Goal: Task Accomplishment & Management: Manage account settings

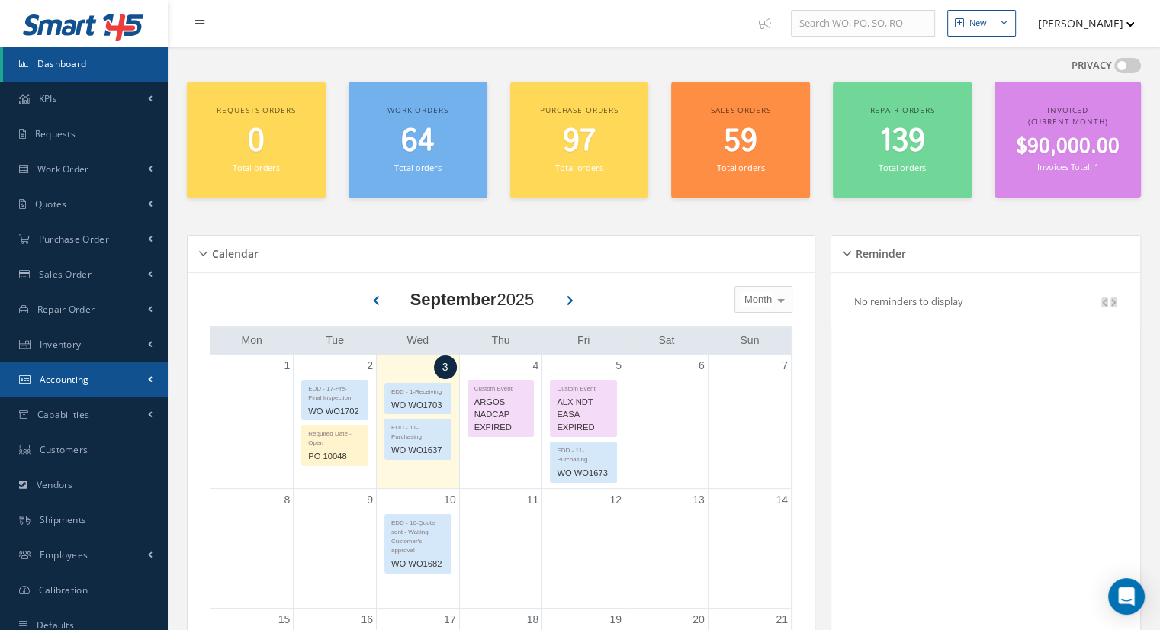
click at [70, 387] on link "Accounting" at bounding box center [84, 379] width 168 height 35
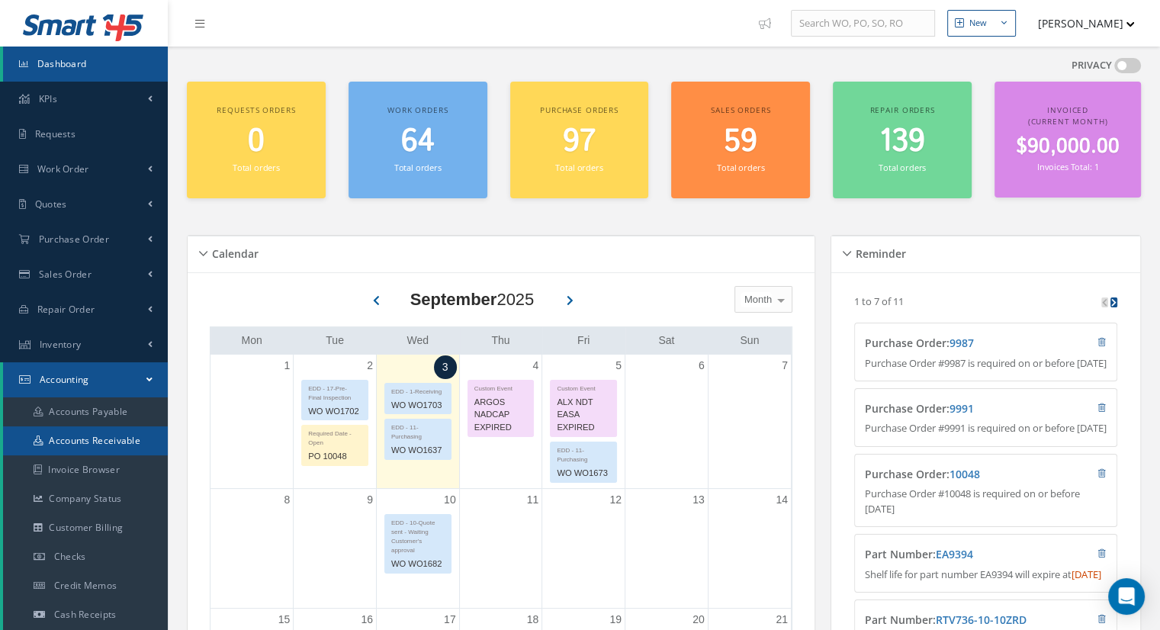
click at [98, 437] on link "Accounts Receivable" at bounding box center [85, 440] width 165 height 29
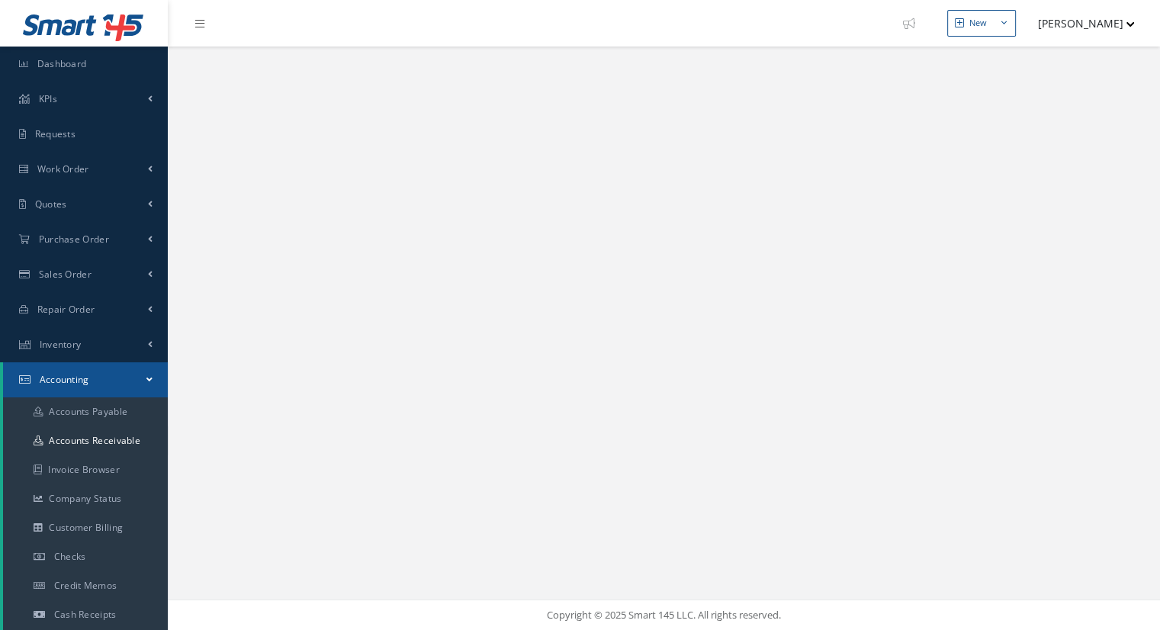
select select "25"
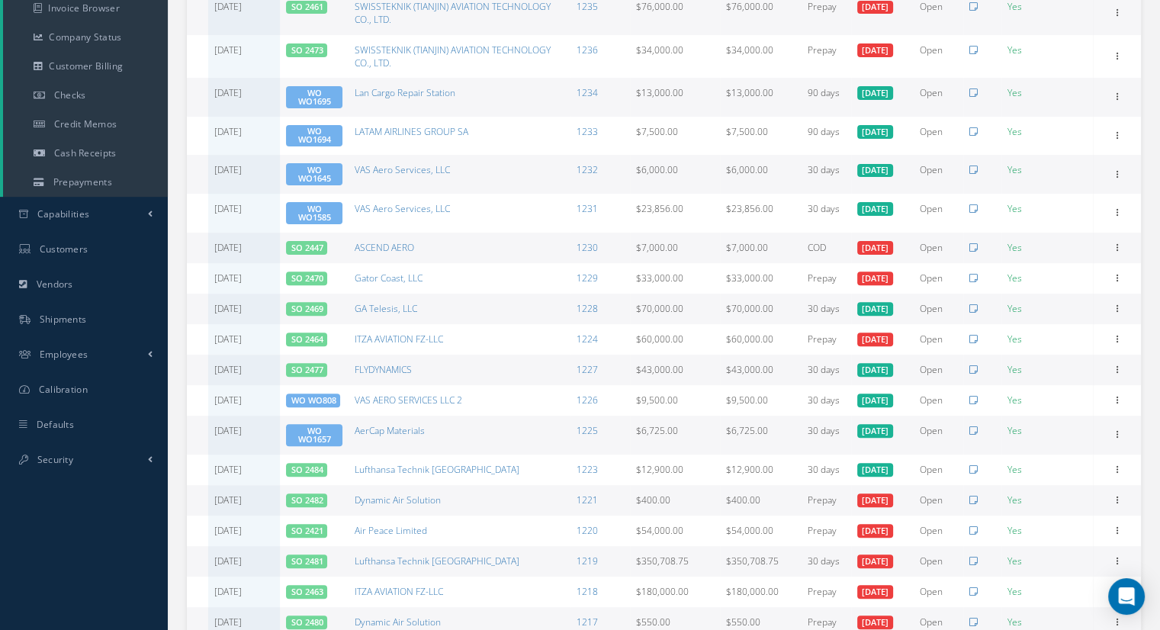
scroll to position [625, 0]
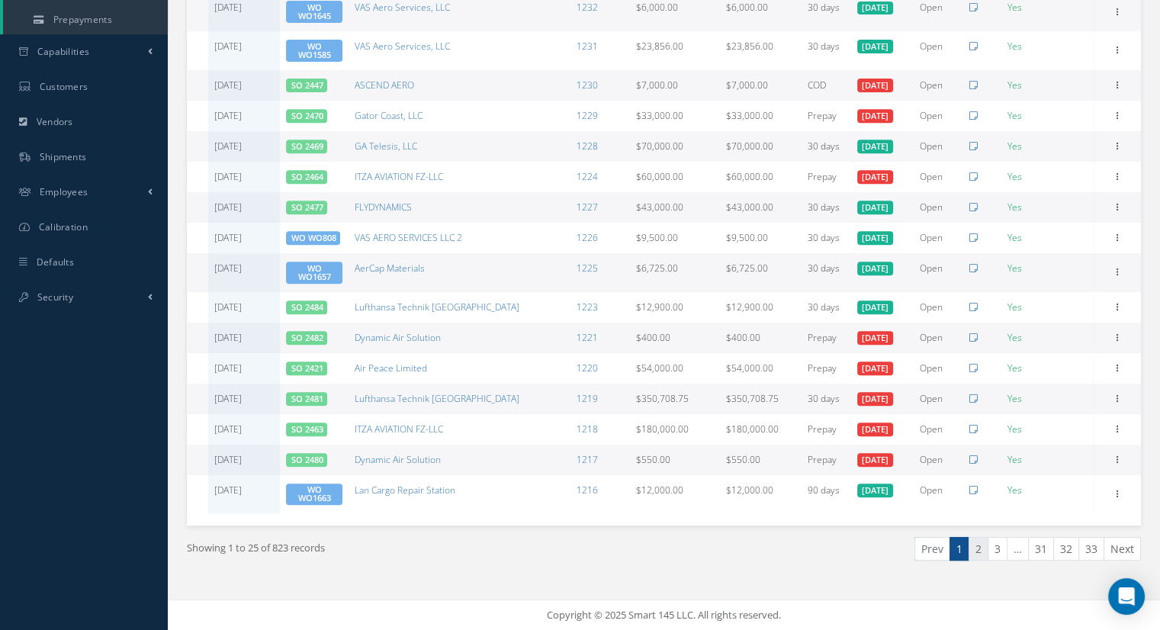
click at [976, 545] on link "2" at bounding box center [979, 549] width 20 height 24
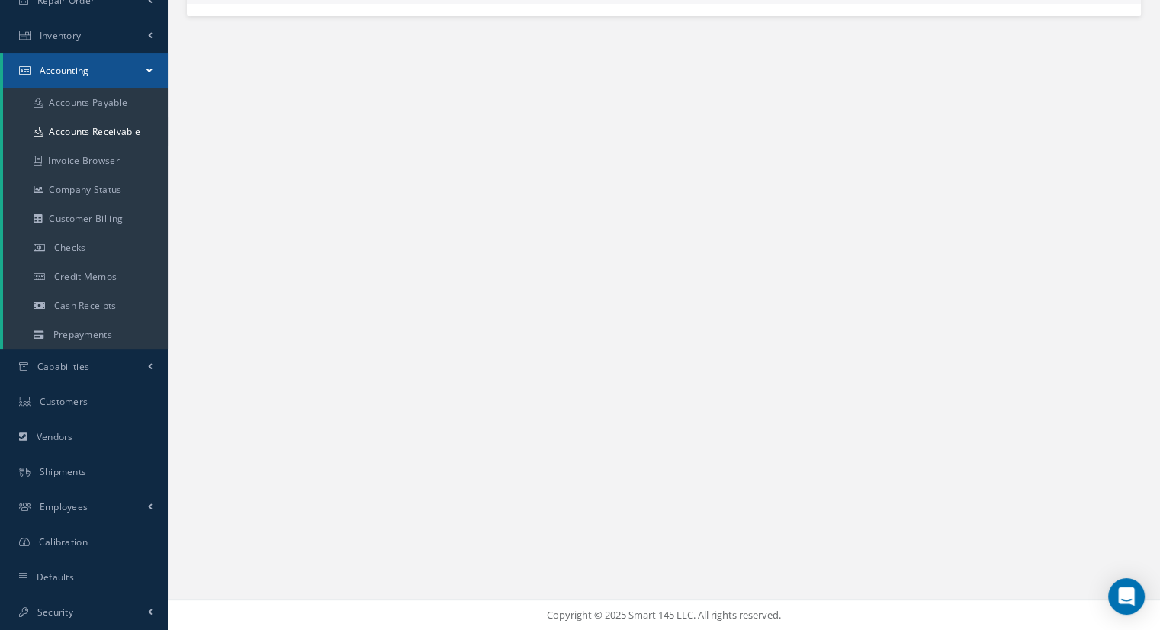
scroll to position [309, 0]
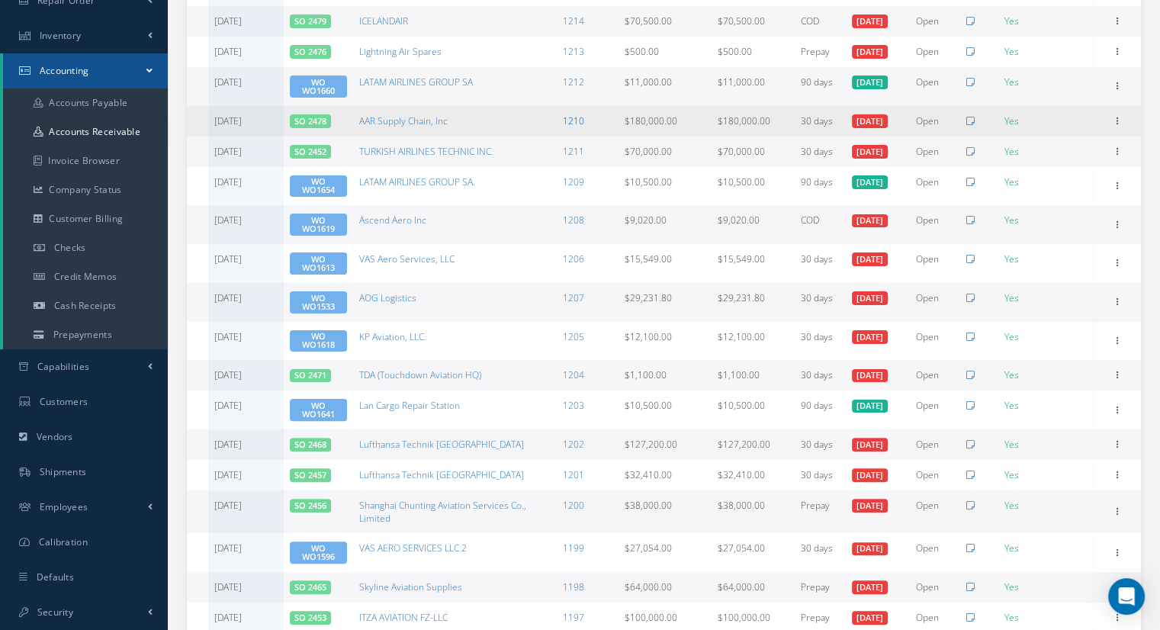
click at [577, 121] on link "1210" at bounding box center [573, 120] width 21 height 13
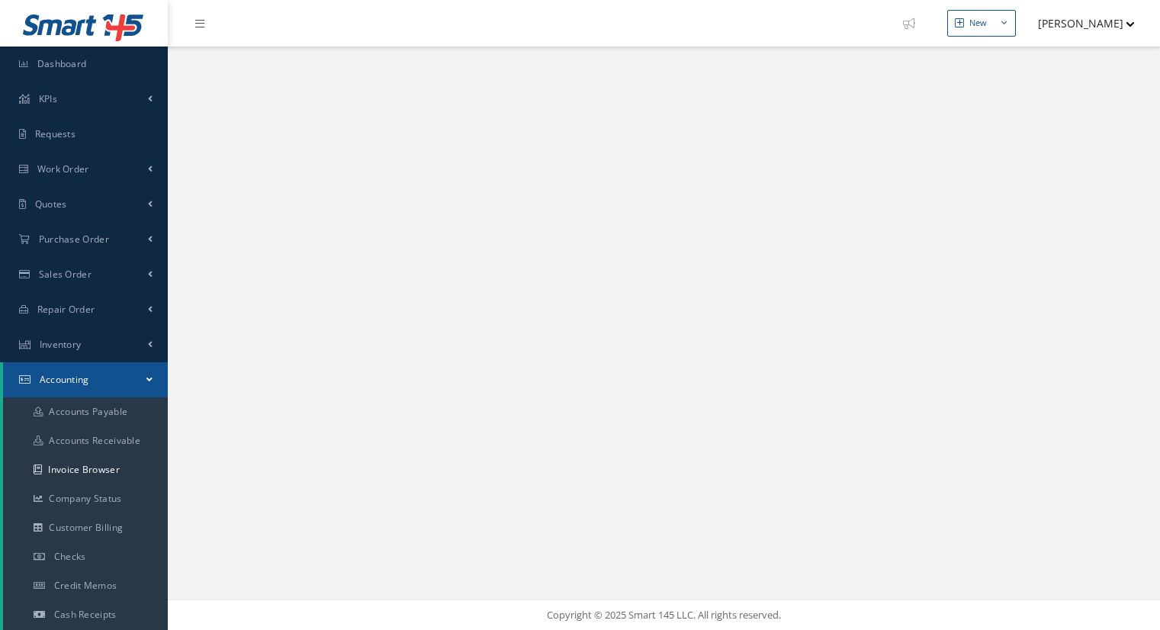
select select "25"
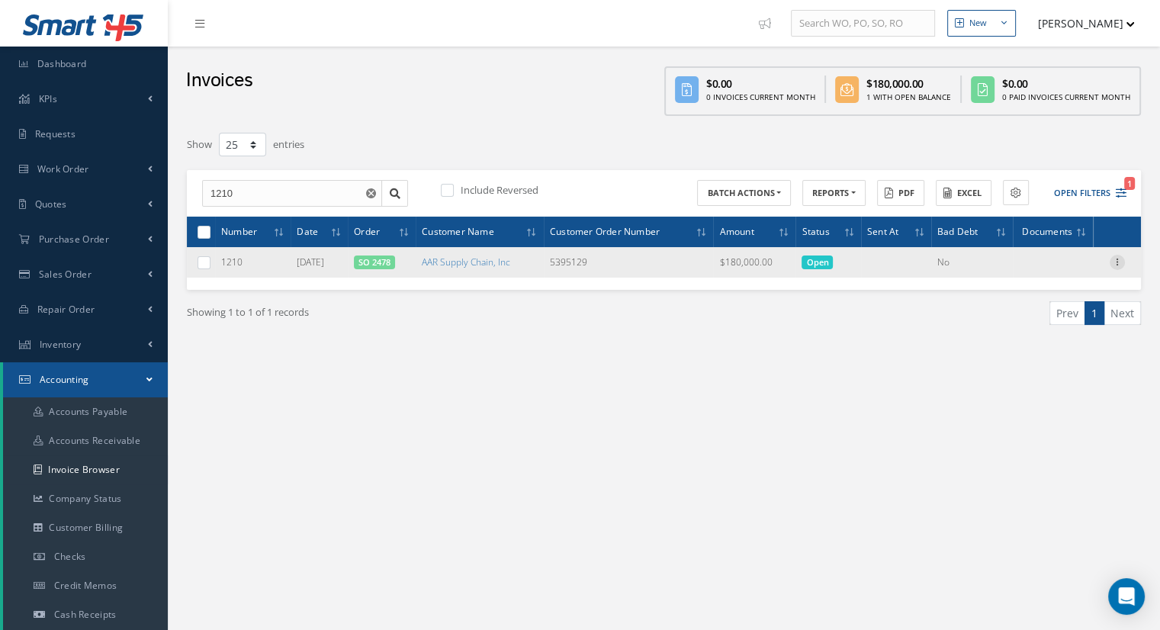
click at [1116, 260] on icon at bounding box center [1117, 261] width 15 height 12
click at [1019, 276] on link "Print" at bounding box center [1047, 272] width 120 height 20
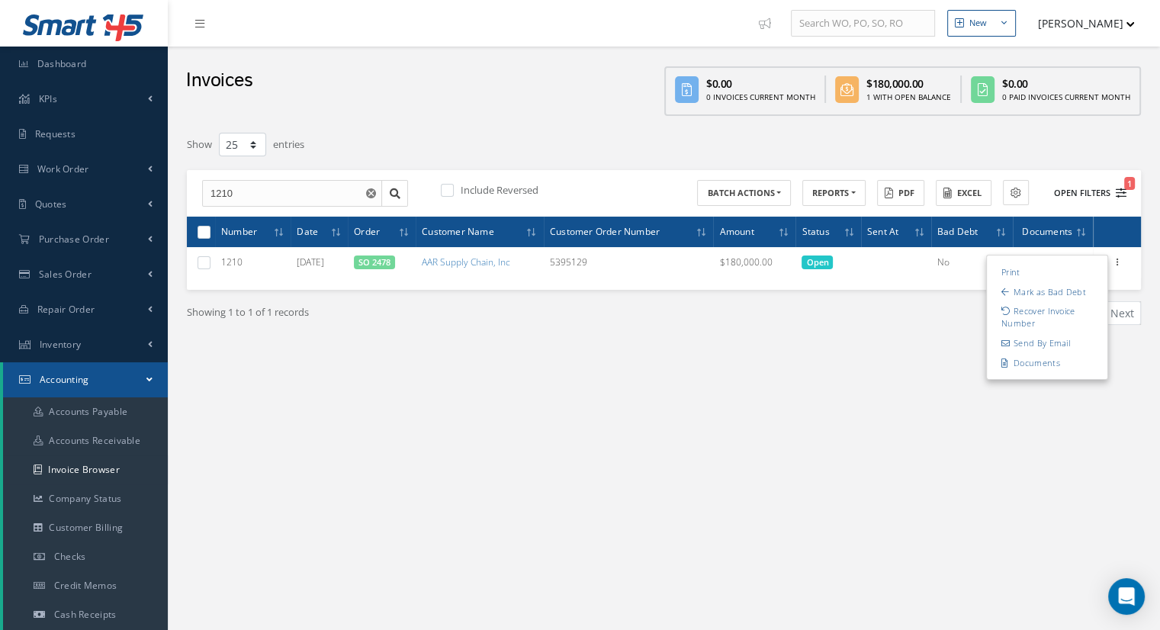
click at [1071, 187] on button "Open Filters 1" at bounding box center [1083, 193] width 86 height 25
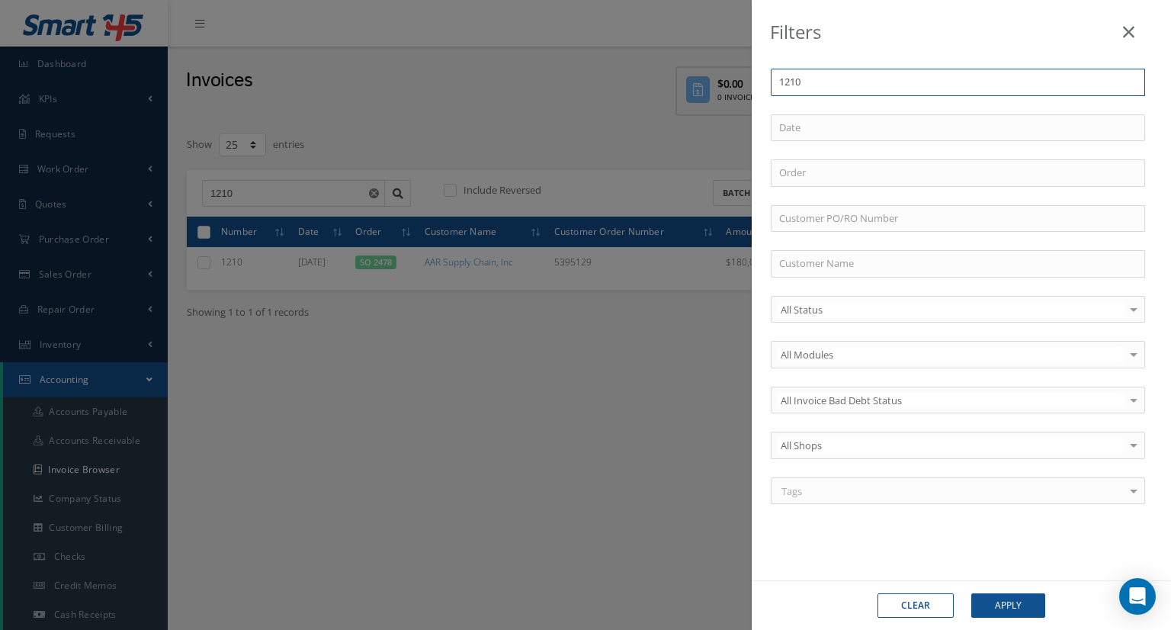
drag, startPoint x: 810, startPoint y: 85, endPoint x: 755, endPoint y: 86, distance: 54.9
click at [757, 86] on div "Number 1210 Order Customer PO/RO Number Customer Name All Status All Status Ope…" at bounding box center [961, 321] width 419 height 567
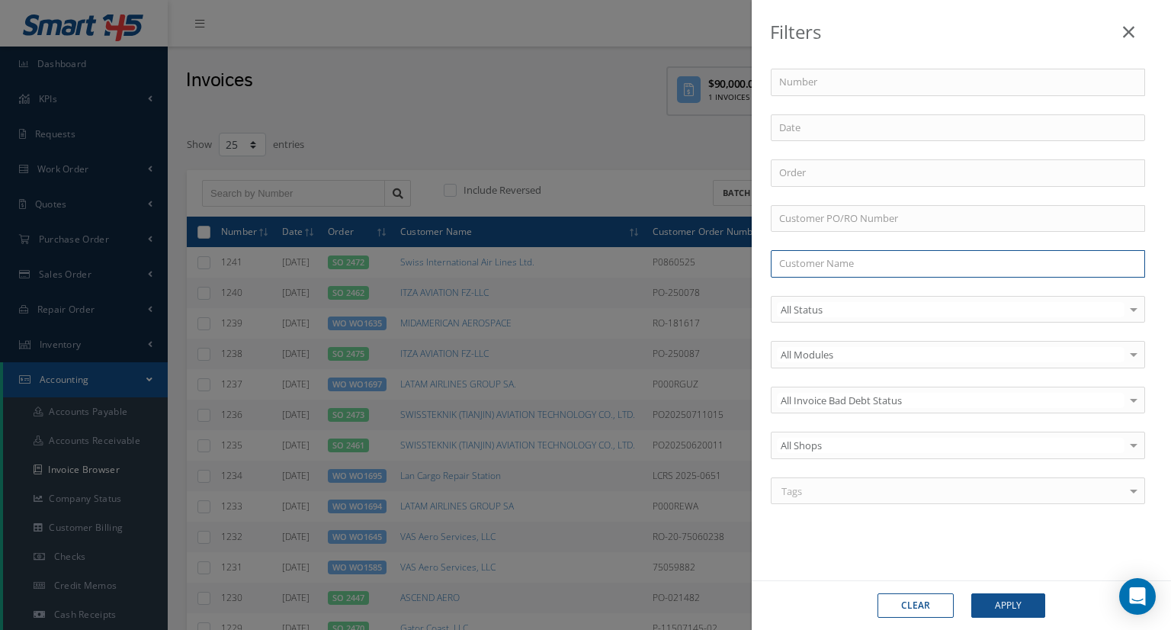
click at [812, 257] on input "text" at bounding box center [958, 263] width 374 height 27
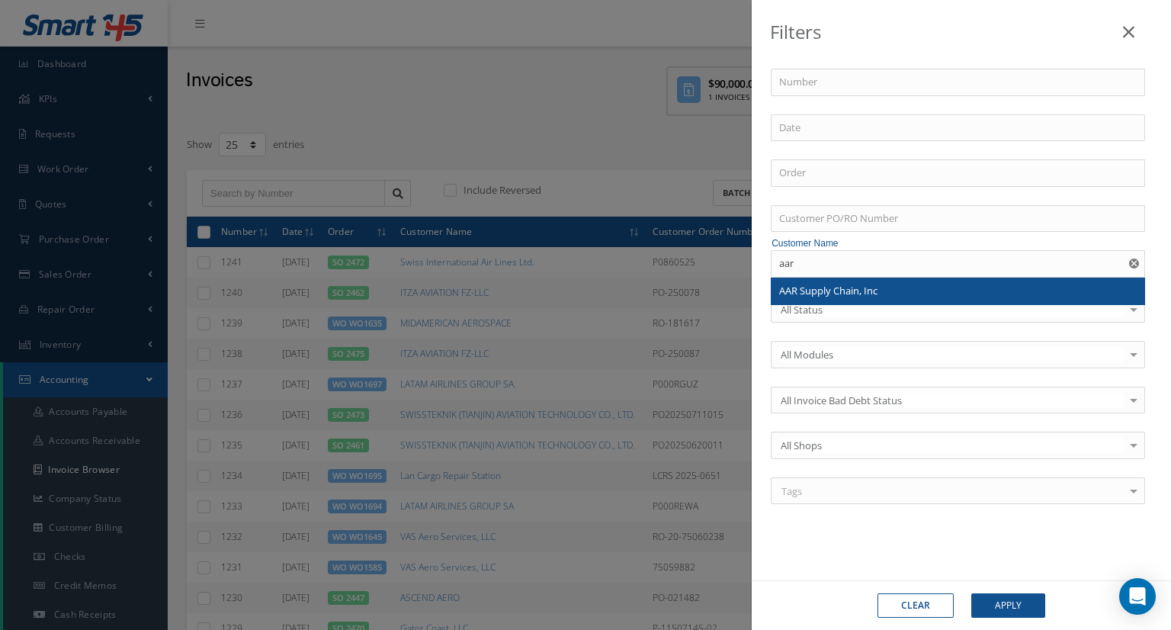
click at [842, 291] on span "AAR Supply Chain, Inc" at bounding box center [828, 291] width 98 height 14
type input "AAR Supply Chain, Inc"
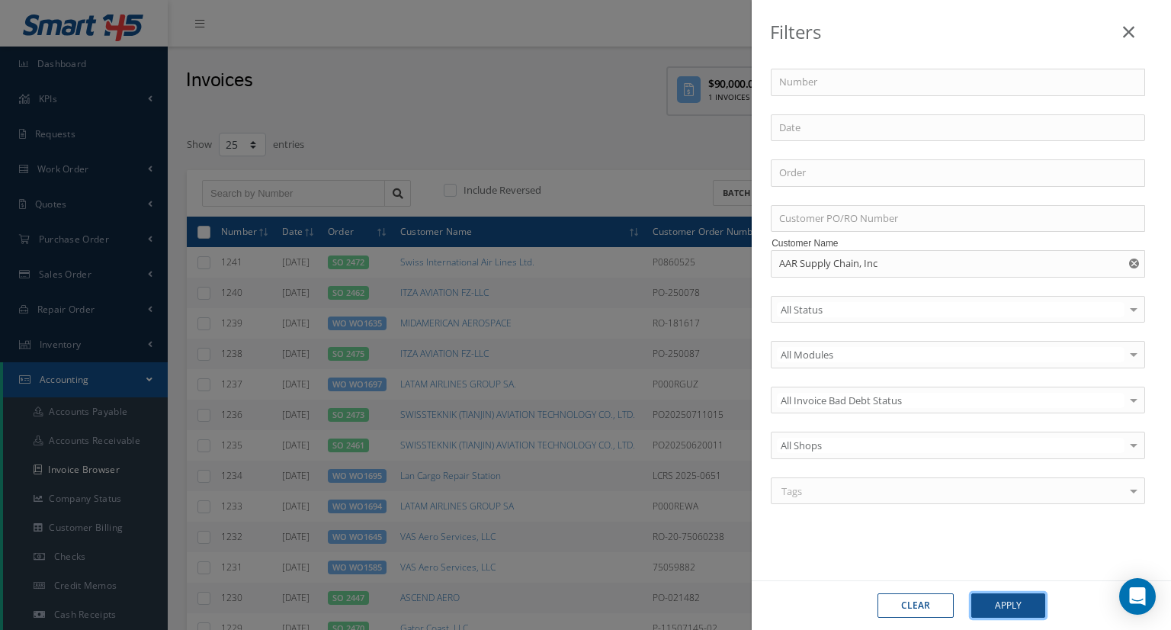
click at [1004, 608] on button "Apply" at bounding box center [1009, 605] width 74 height 24
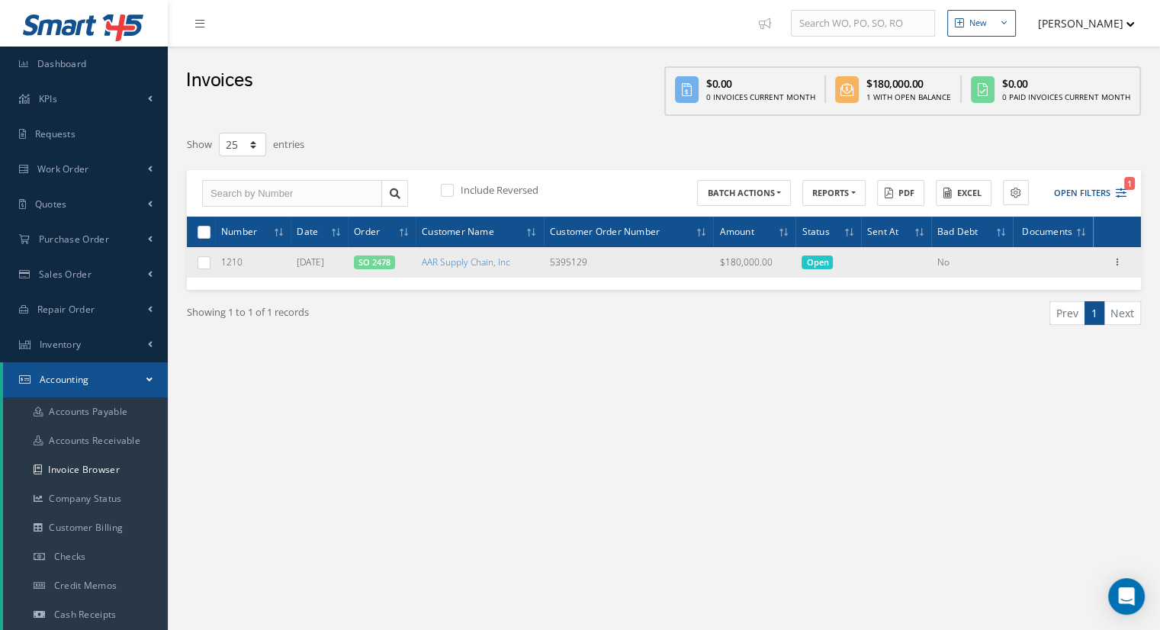
click at [378, 262] on link "SO 2478" at bounding box center [374, 261] width 32 height 11
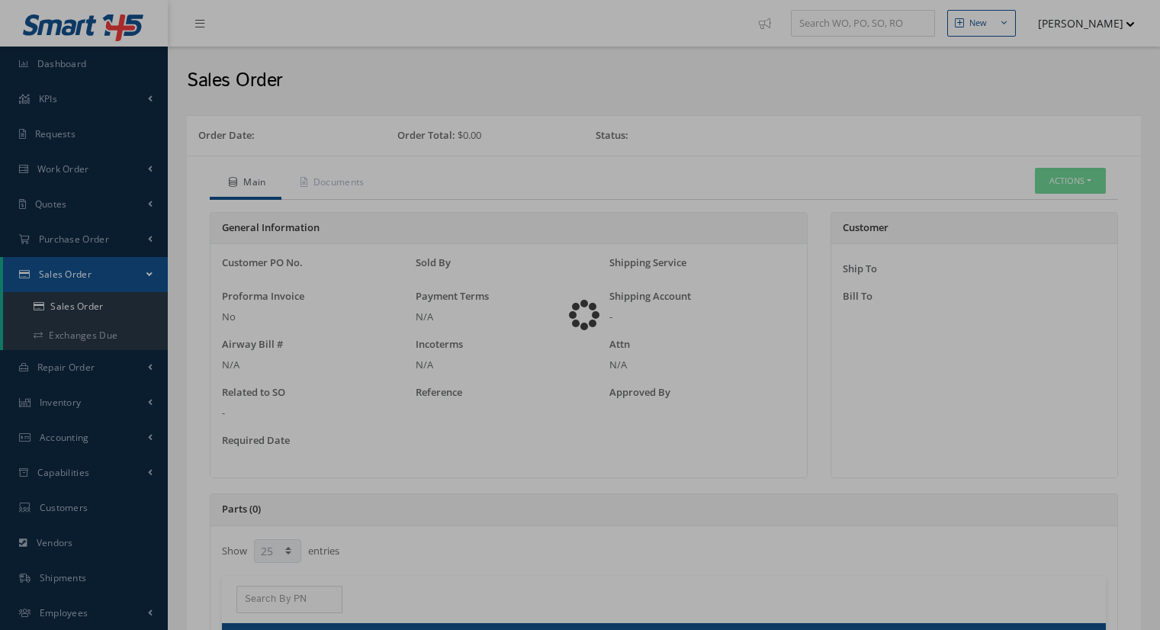
select select "25"
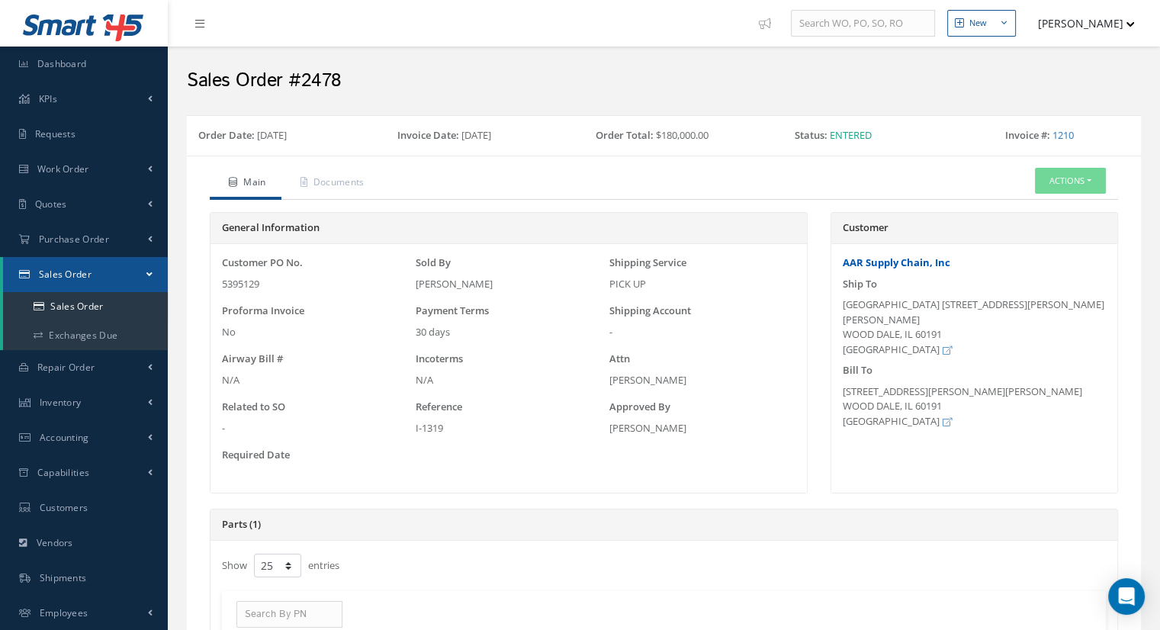
click at [891, 266] on link "AAR Supply Chain, Inc" at bounding box center [897, 262] width 108 height 14
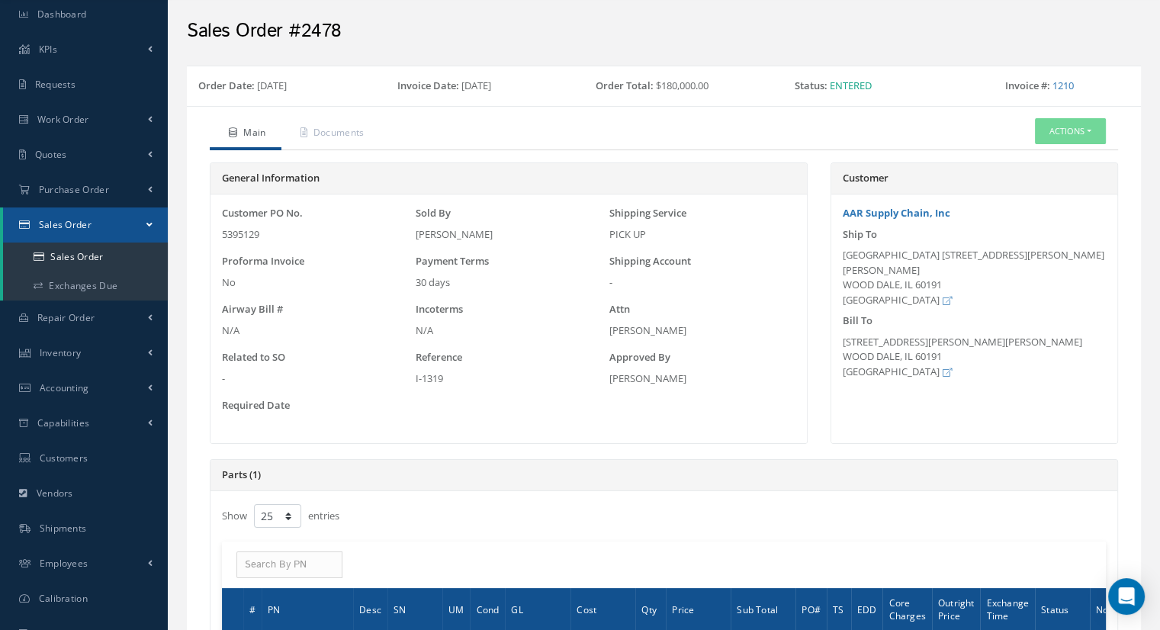
scroll to position [76, 0]
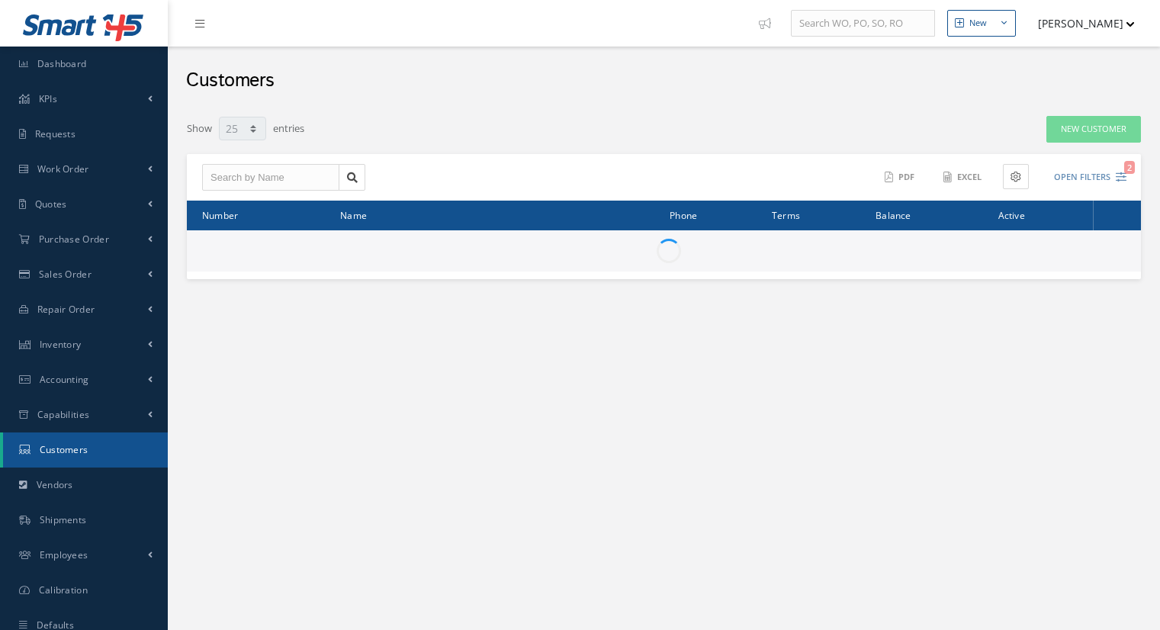
select select "25"
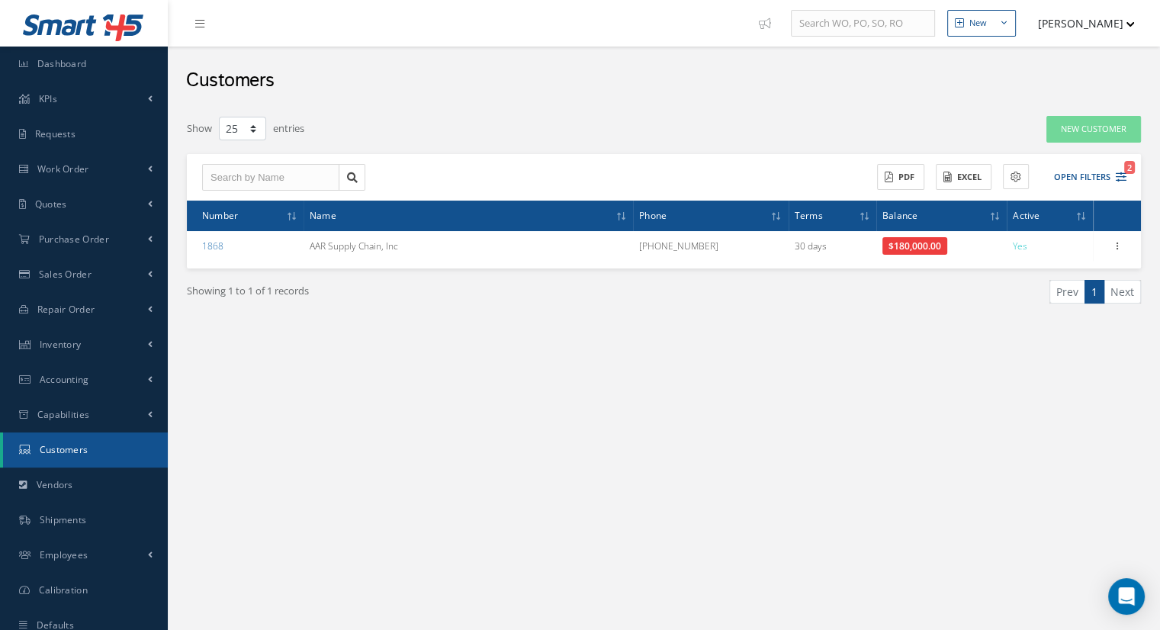
click at [507, 553] on div "New New Work Order New Purchase Order New Customer Quote New Sales Order New Re…" at bounding box center [664, 339] width 992 height 678
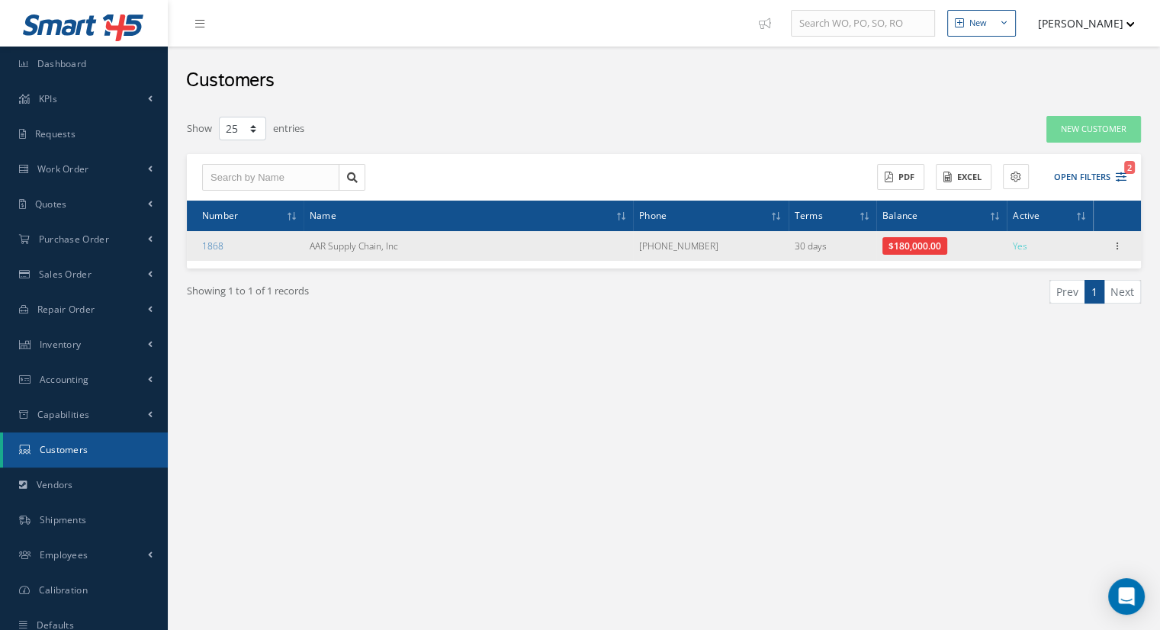
click at [372, 249] on td "AAR Supply Chain, Inc" at bounding box center [468, 246] width 329 height 30
click at [1120, 250] on div at bounding box center [1117, 246] width 15 height 15
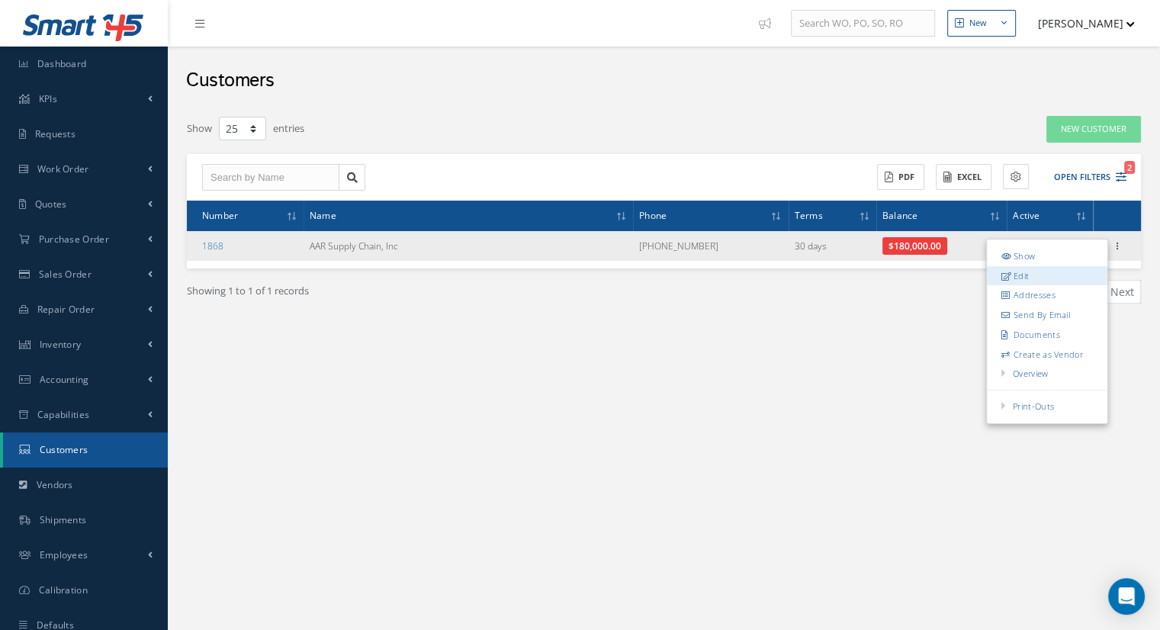
click at [1046, 278] on link "Edit" at bounding box center [1047, 275] width 120 height 20
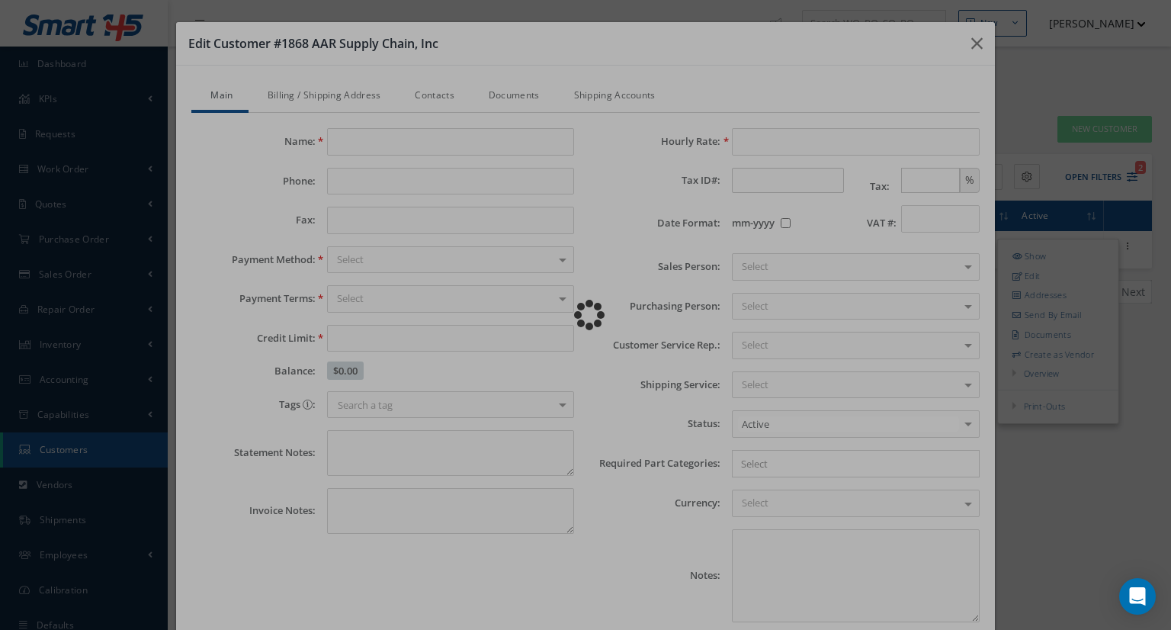
type input "AAR Supply Chain, Inc"
type input "[PHONE_NUMBER]"
type input "0.00"
type input "100.00"
type textarea "Net30 approved by [PERSON_NAME]. -- Luciana Lion [DATE] 10:50AM"
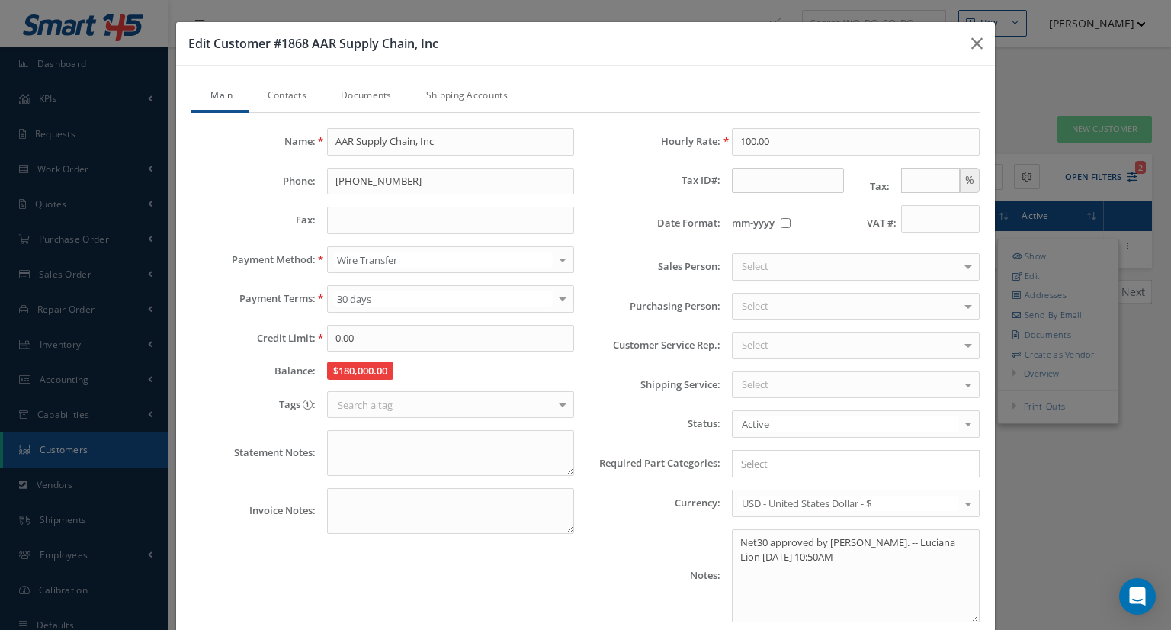
click at [290, 98] on link "Contacts" at bounding box center [285, 97] width 73 height 32
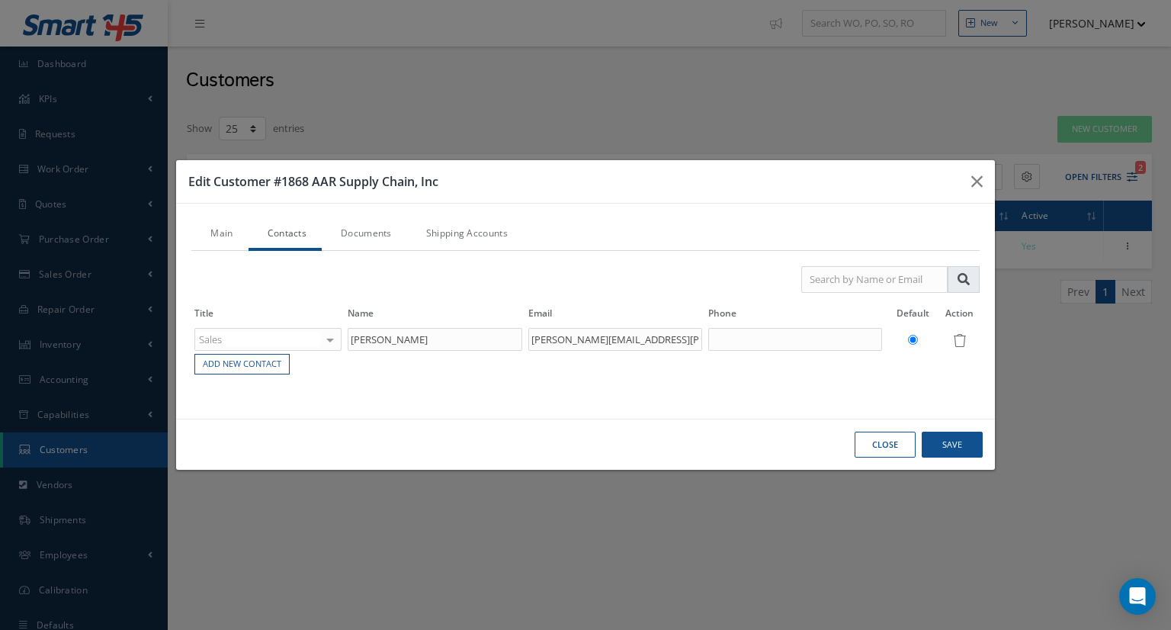
click at [567, 429] on div "Close Save" at bounding box center [585, 445] width 818 height 52
click at [978, 181] on icon "button" at bounding box center [977, 181] width 11 height 18
